Goal: Task Accomplishment & Management: Use online tool/utility

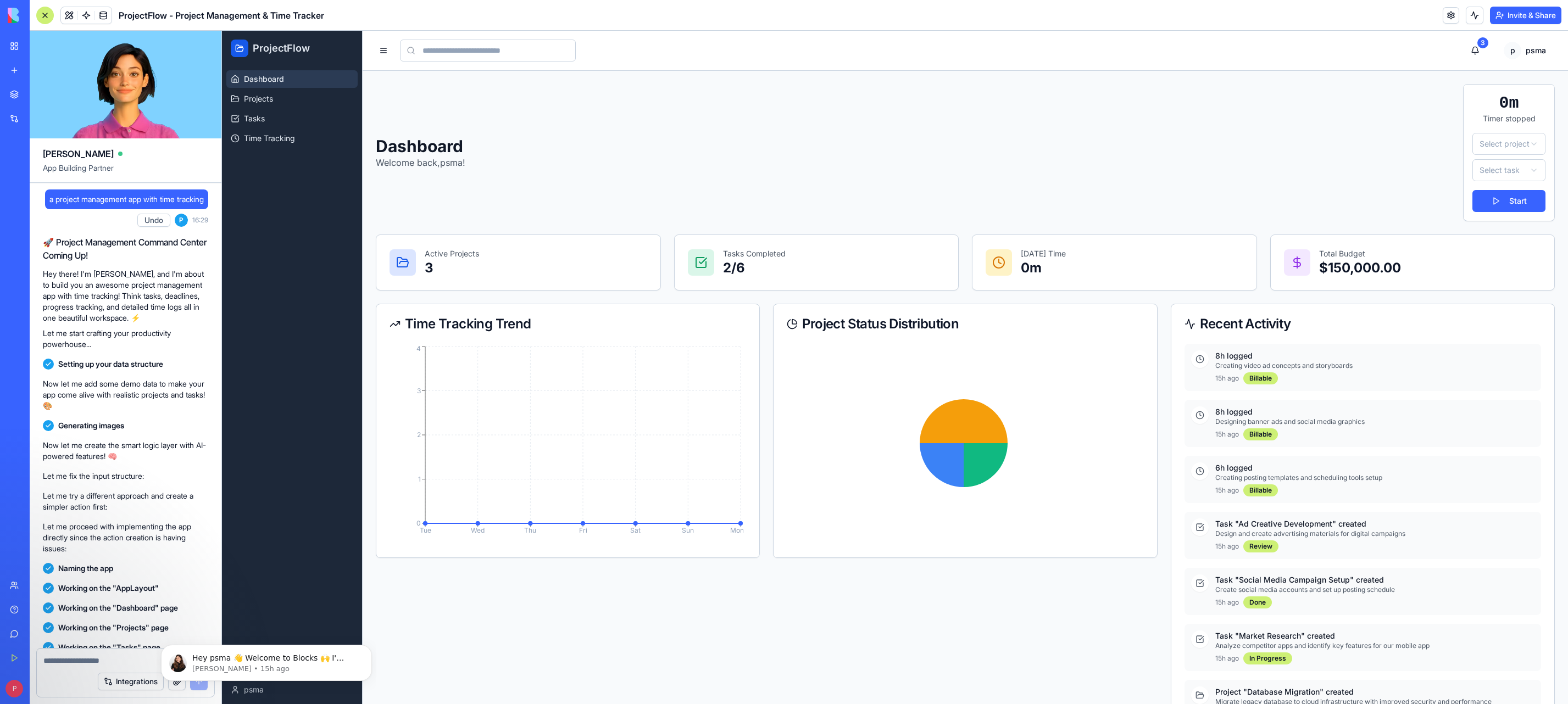
scroll to position [265, 0]
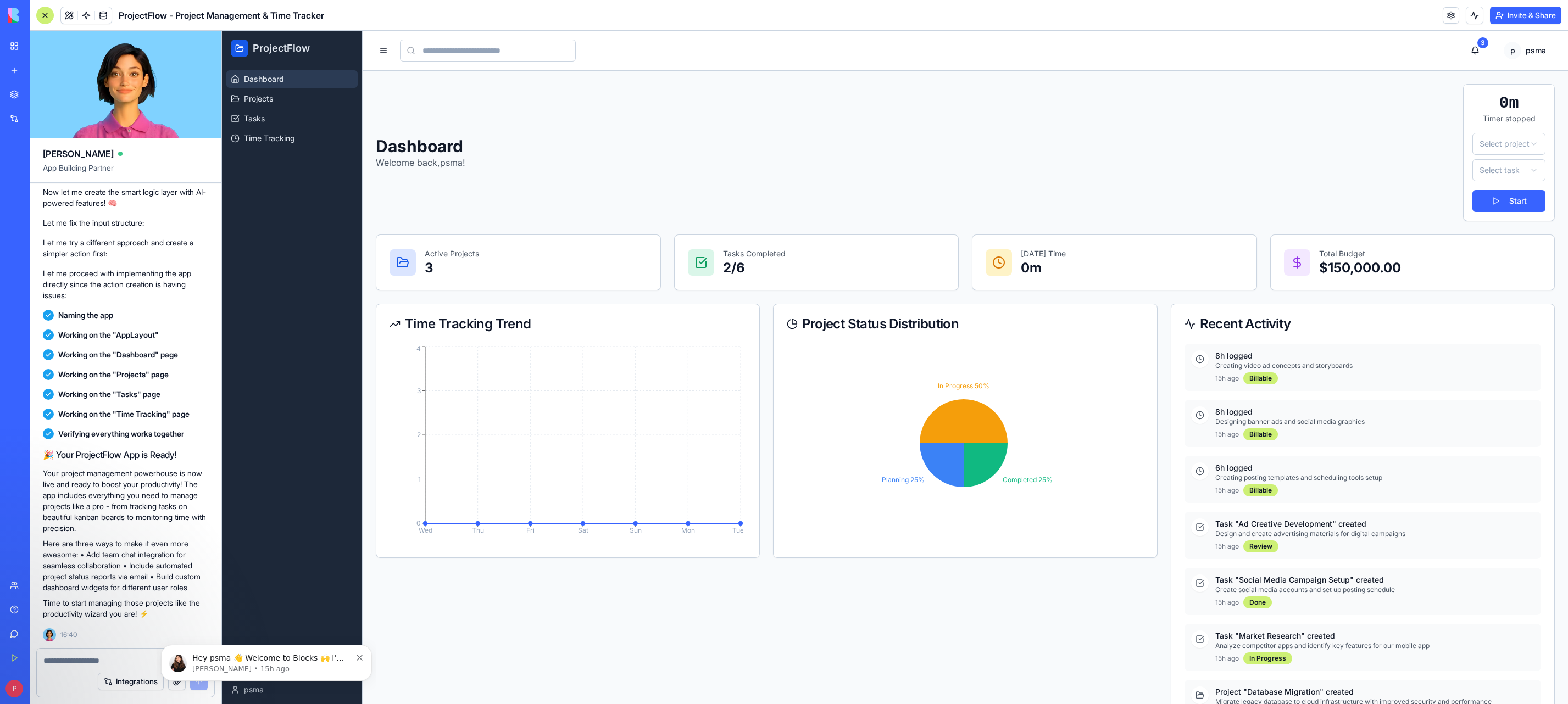
click at [731, 620] on div "Time Tracking Trend Wed Thu Fri Sat Sun Mon Tue 0 1 2 3 4 Project Status Distri…" at bounding box center [767, 550] width 782 height 493
click at [269, 91] on link "Projects" at bounding box center [292, 99] width 131 height 18
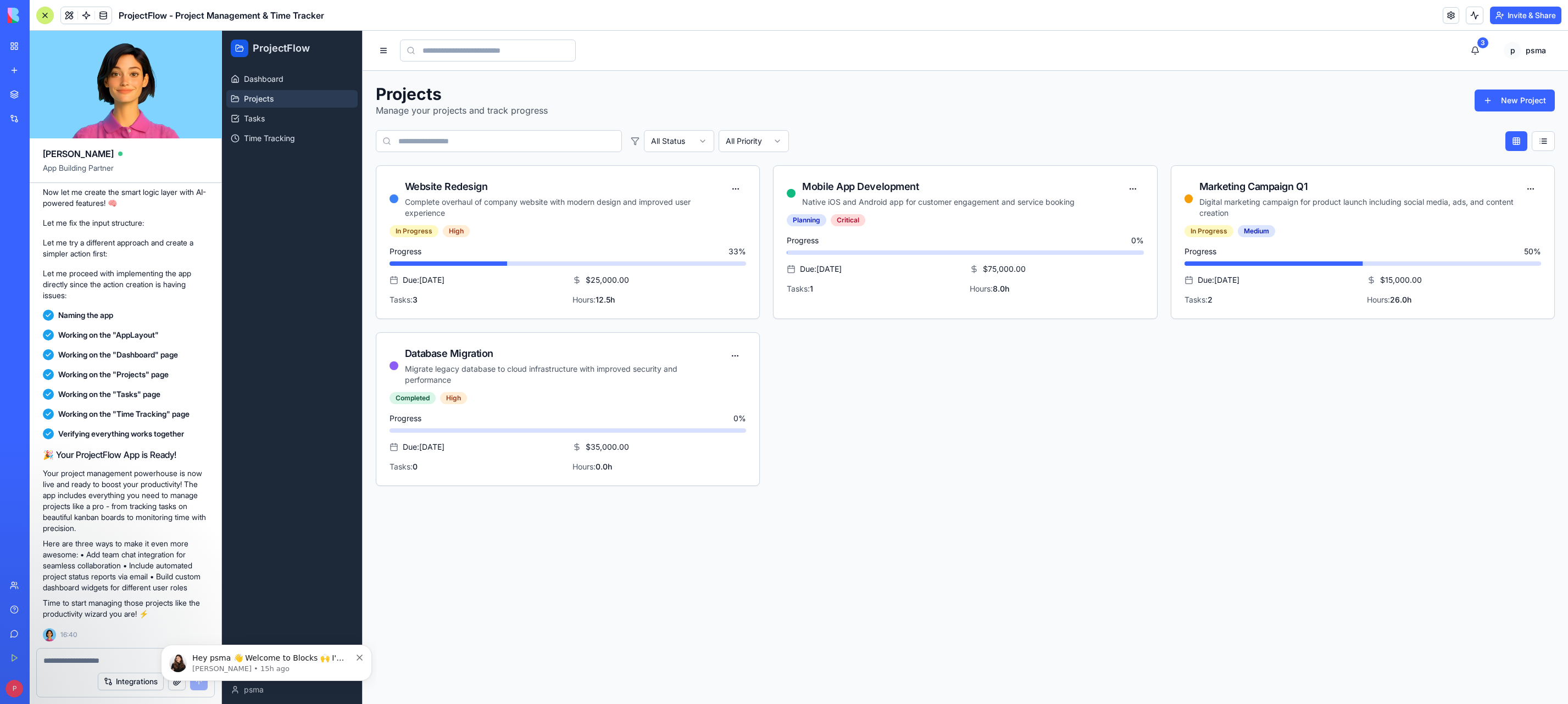
click at [275, 121] on link "Tasks" at bounding box center [292, 119] width 131 height 18
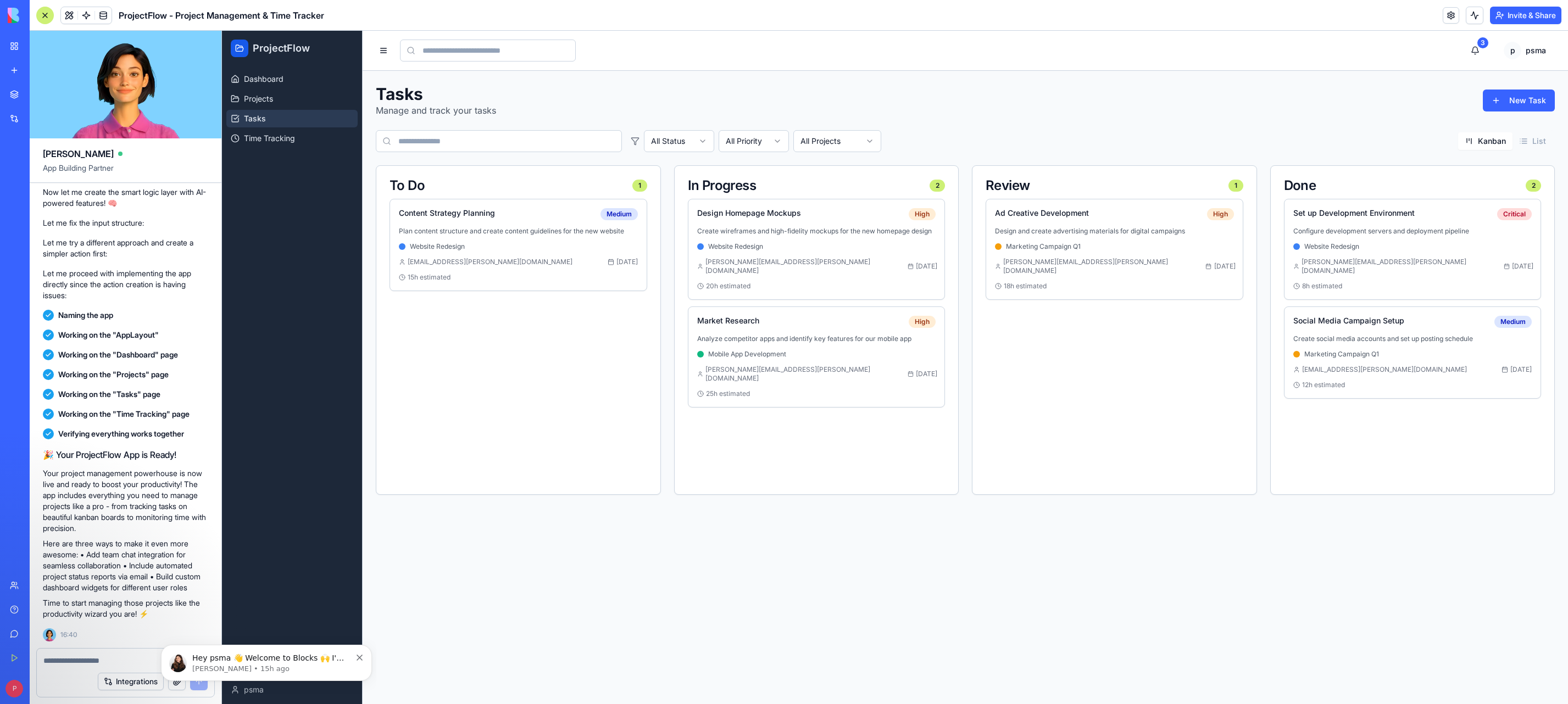
click at [272, 138] on span "Time Tracking" at bounding box center [269, 138] width 51 height 11
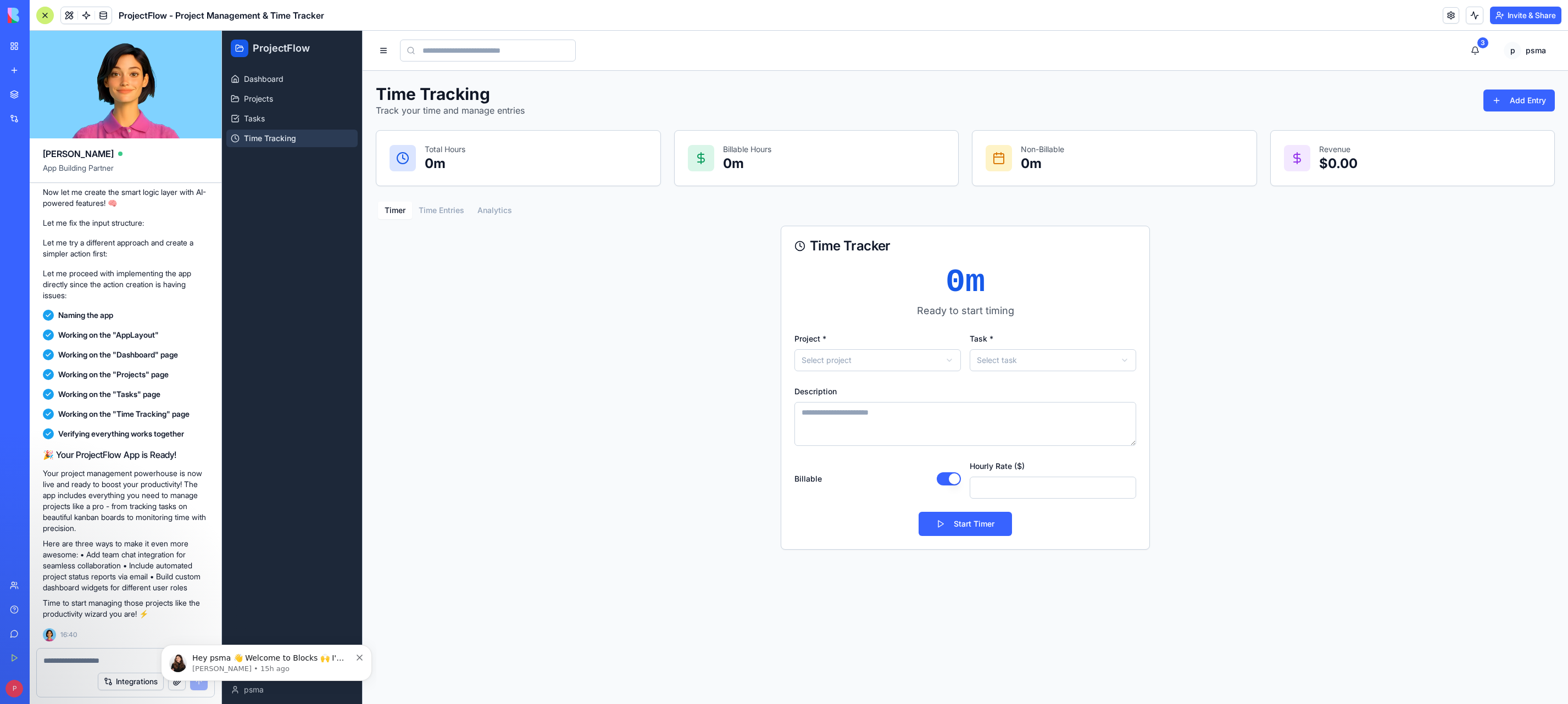
click at [82, 661] on textarea at bounding box center [126, 660] width 164 height 11
type textarea "**********"
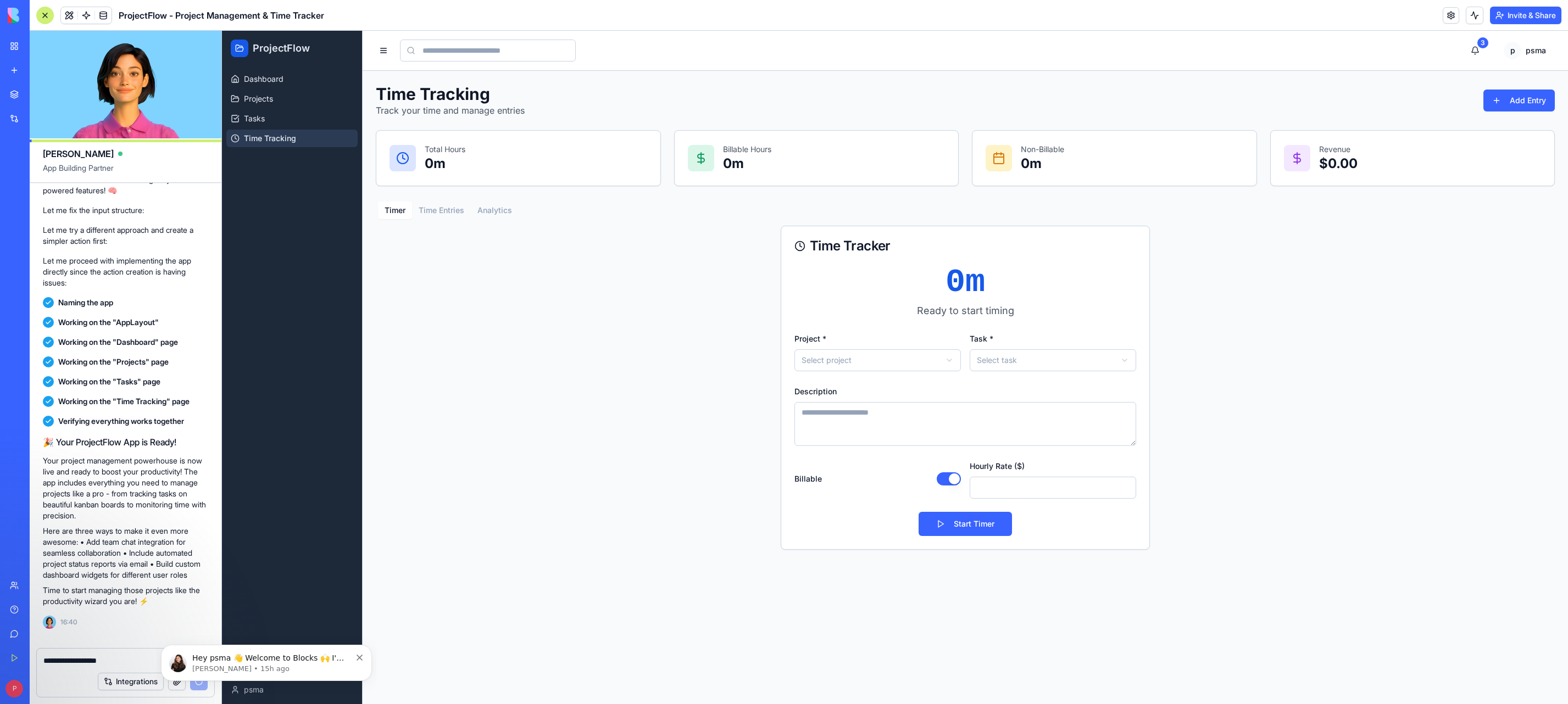
scroll to position [317, 0]
